Goal: Check status

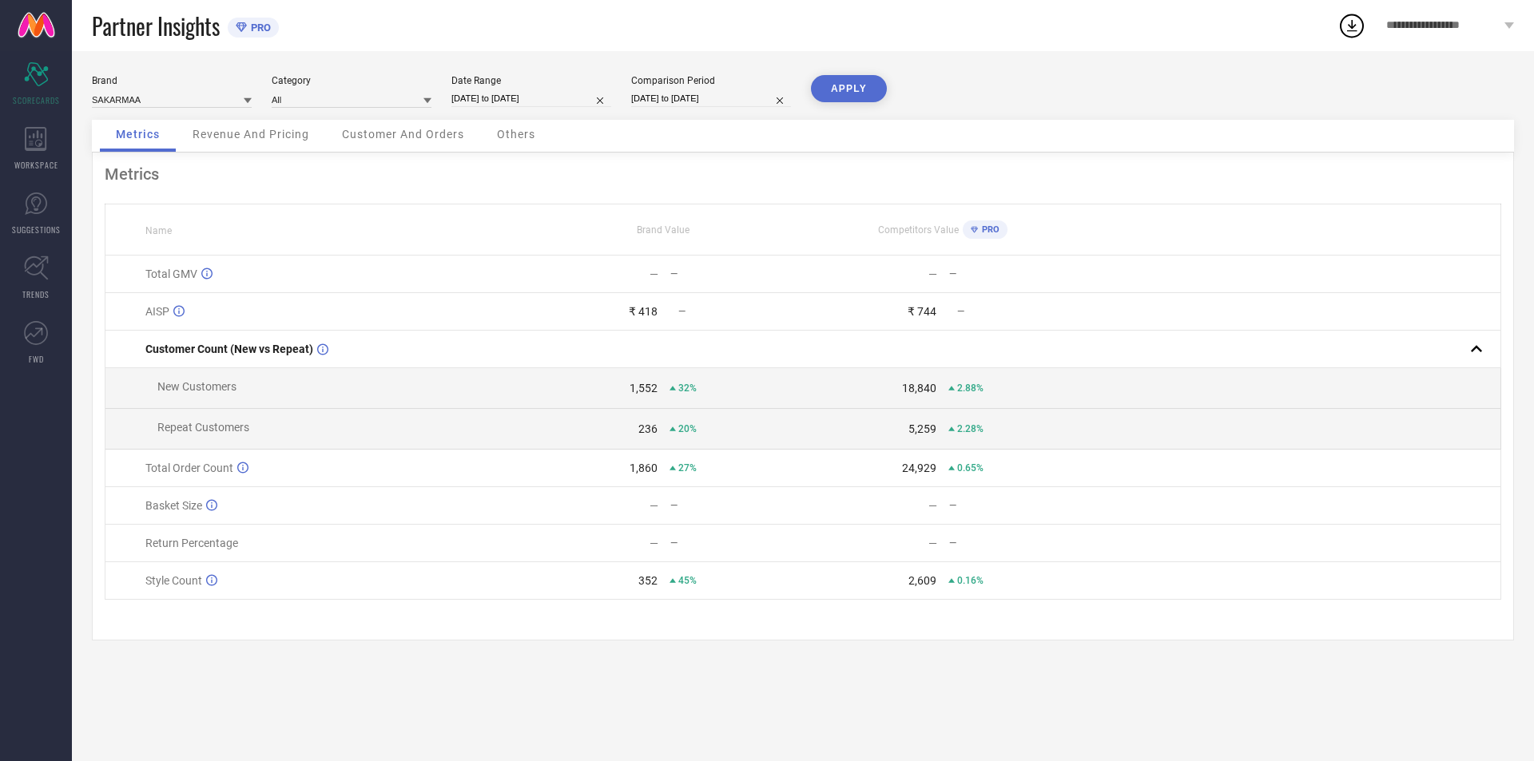
select select "8"
select select "2025"
select select "9"
select select "2025"
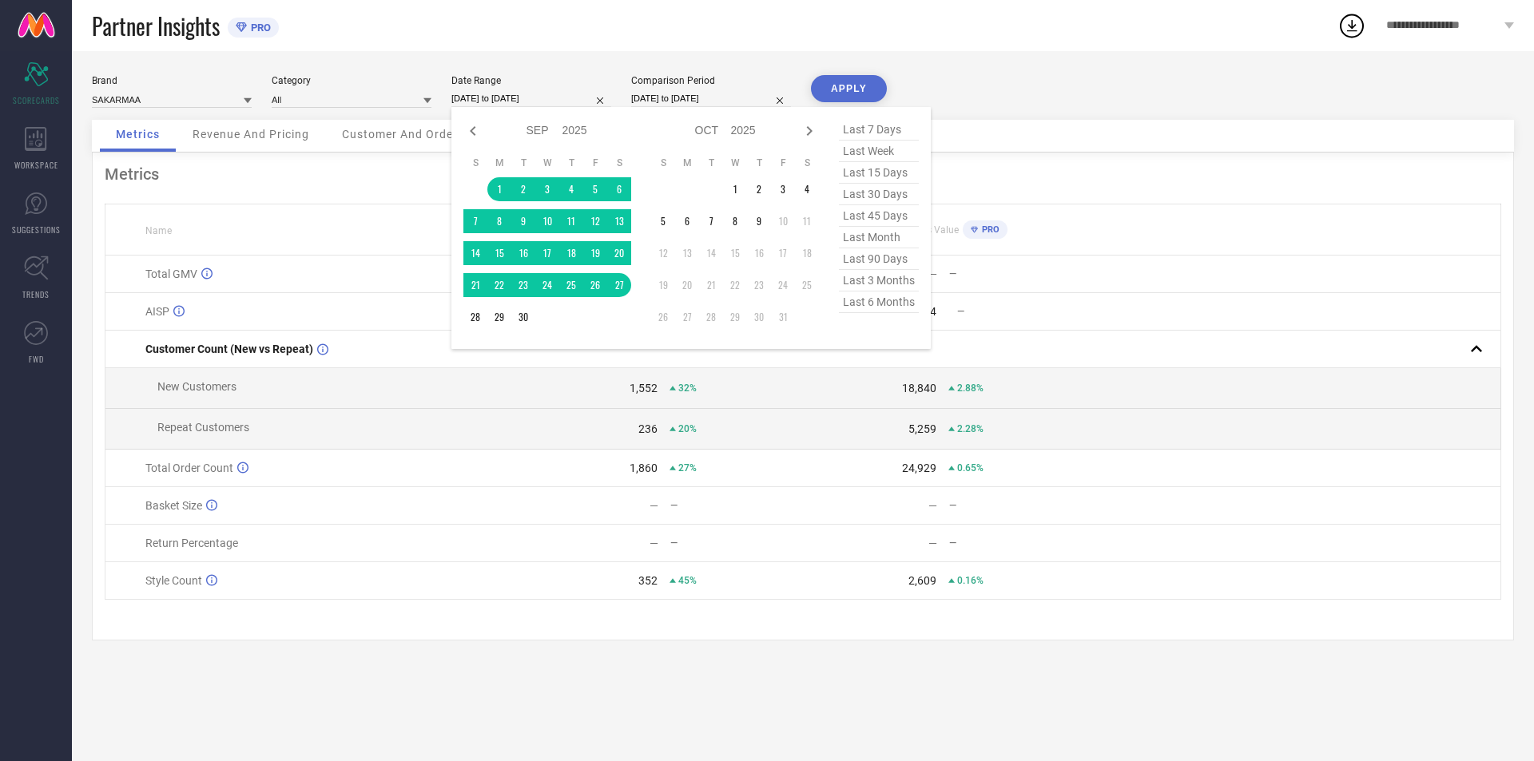
click at [496, 100] on input "[DATE] to [DATE]" at bounding box center [531, 98] width 160 height 17
click at [862, 196] on span "last 30 days" at bounding box center [879, 195] width 80 height 22
type input "[DATE] to [DATE]"
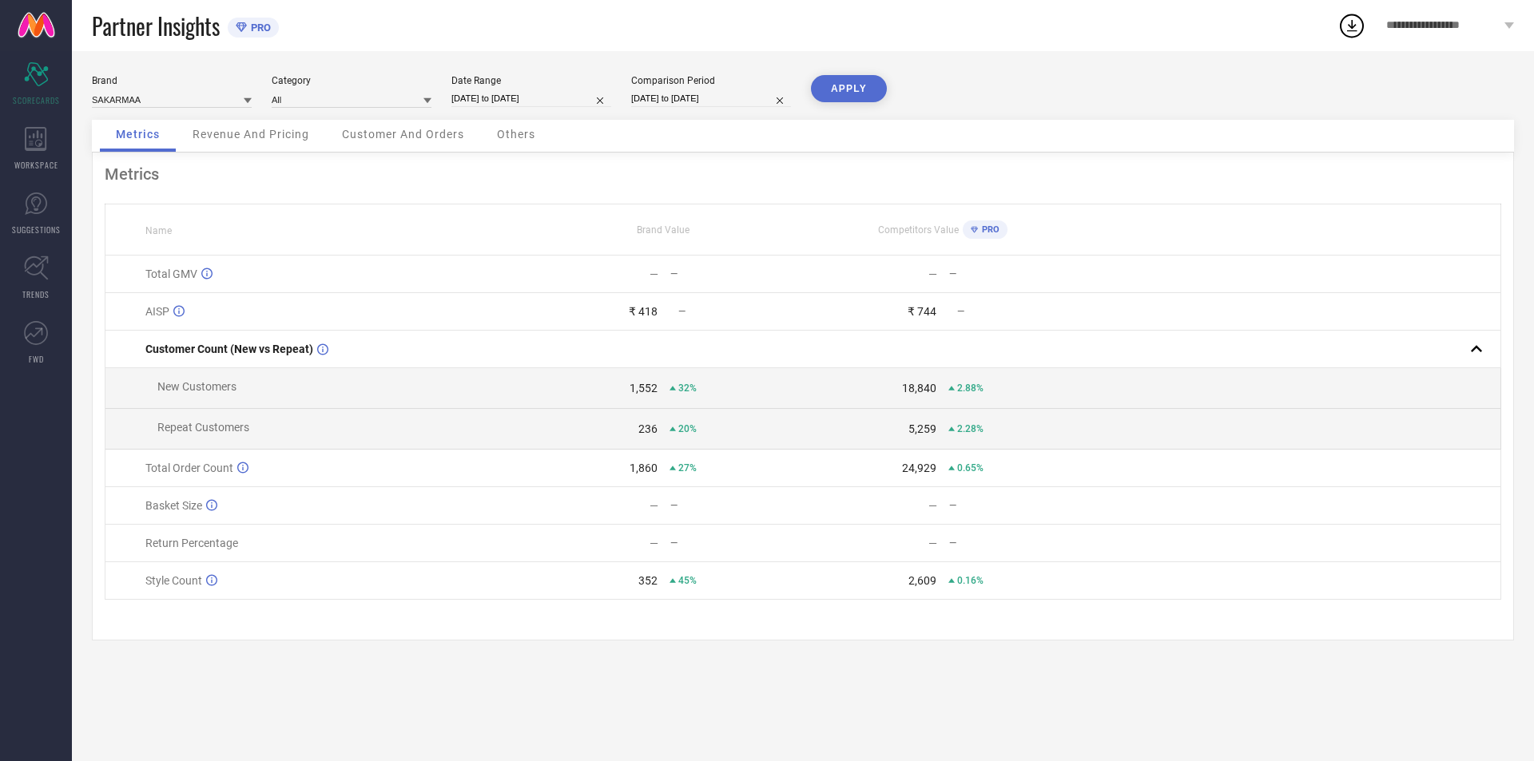
click at [844, 89] on button "APPLY" at bounding box center [849, 88] width 76 height 27
drag, startPoint x: 616, startPoint y: 397, endPoint x: 643, endPoint y: 397, distance: 27.2
click at [643, 395] on div "2,237" at bounding box center [591, 388] width 133 height 13
drag, startPoint x: 613, startPoint y: 474, endPoint x: 673, endPoint y: 490, distance: 63.0
click at [668, 480] on td "2,598 78%" at bounding box center [663, 469] width 279 height 38
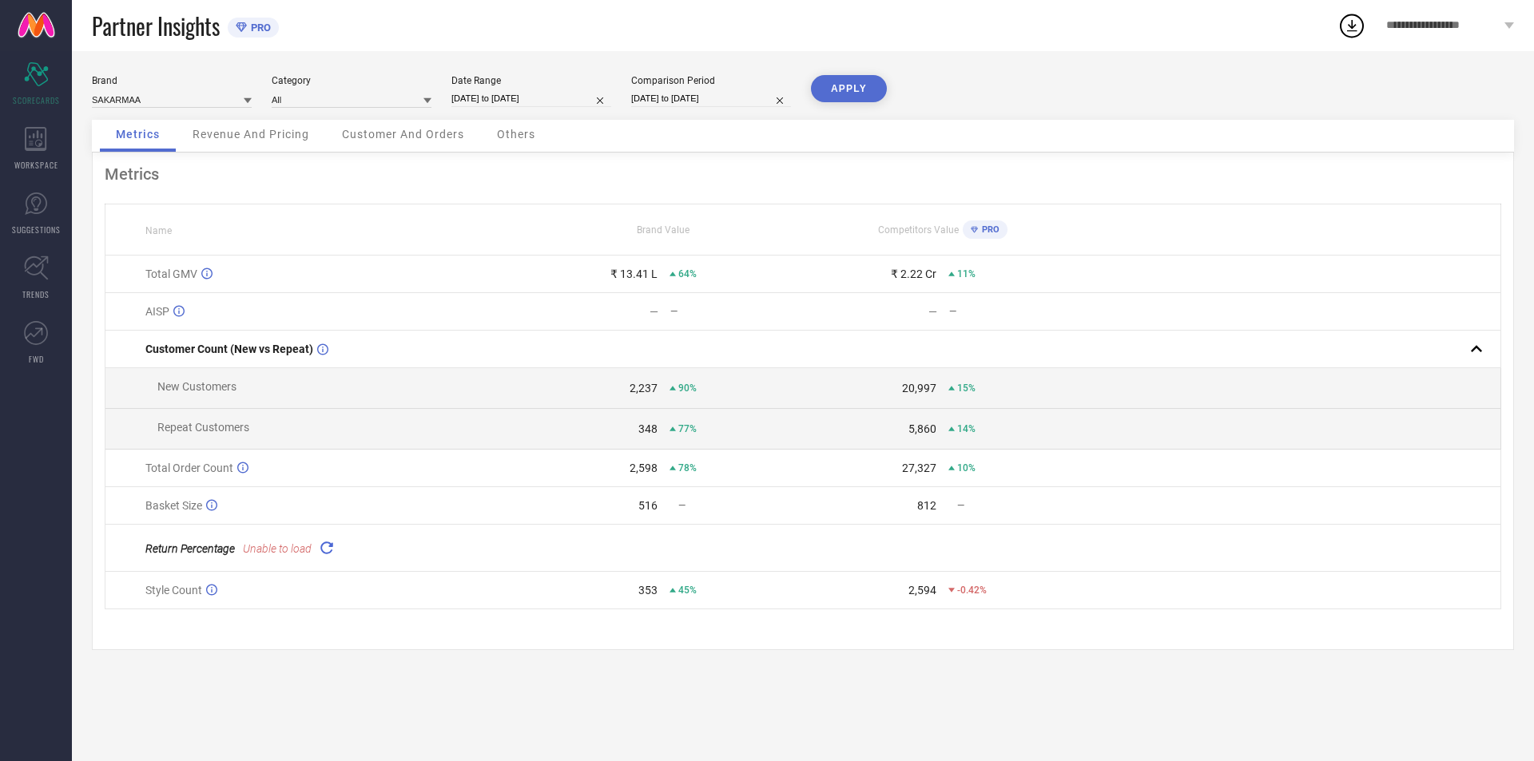
click at [750, 506] on div "—" at bounding box center [735, 505] width 133 height 11
click at [323, 554] on icon at bounding box center [326, 547] width 18 height 18
